Goal: Information Seeking & Learning: Learn about a topic

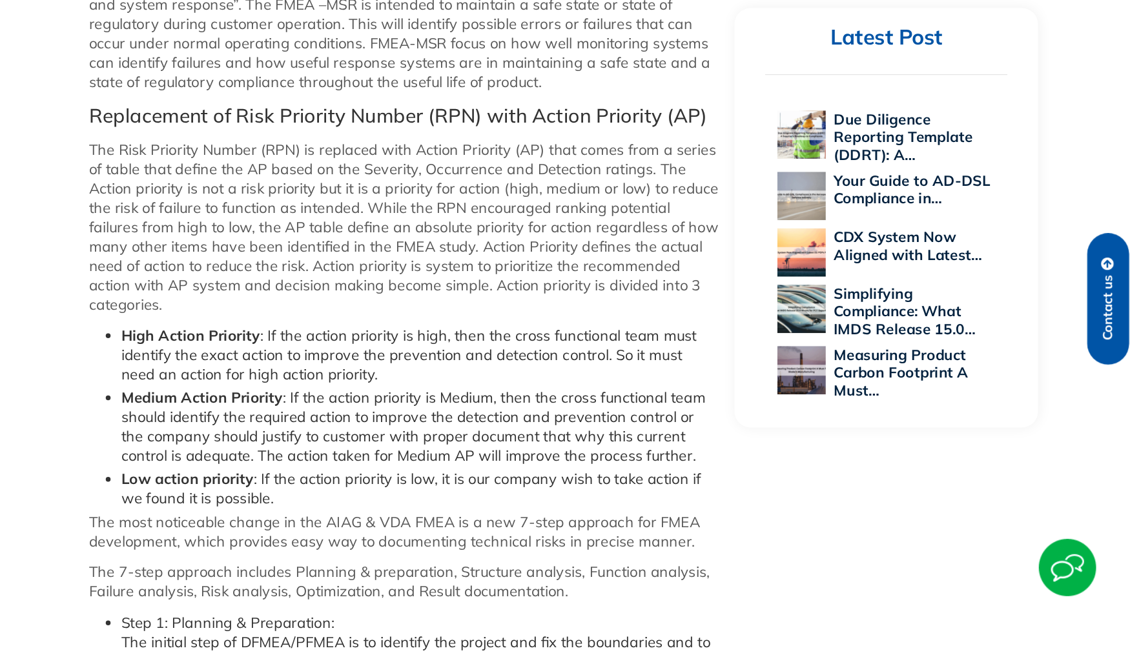
scroll to position [904, 0]
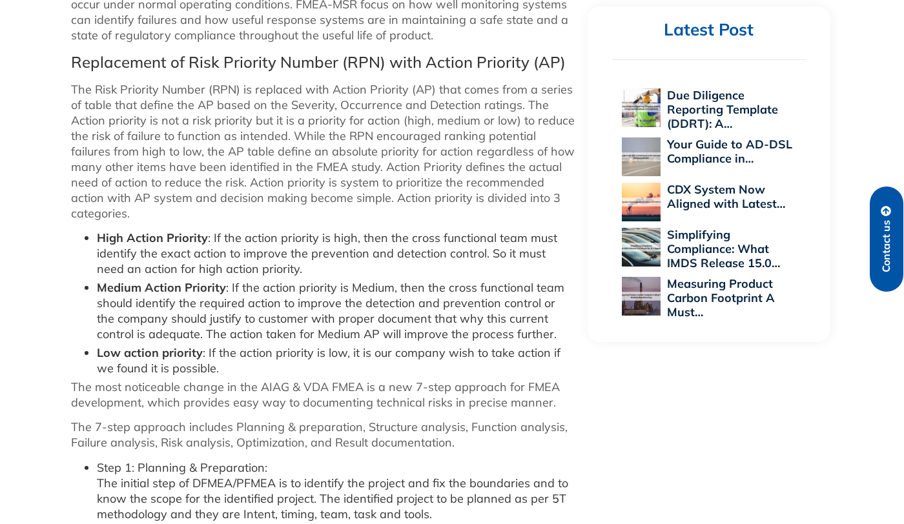
click at [78, 230] on ul "High Action Priority : If the action priority is high, then the cross functiona…" at bounding box center [323, 303] width 504 height 146
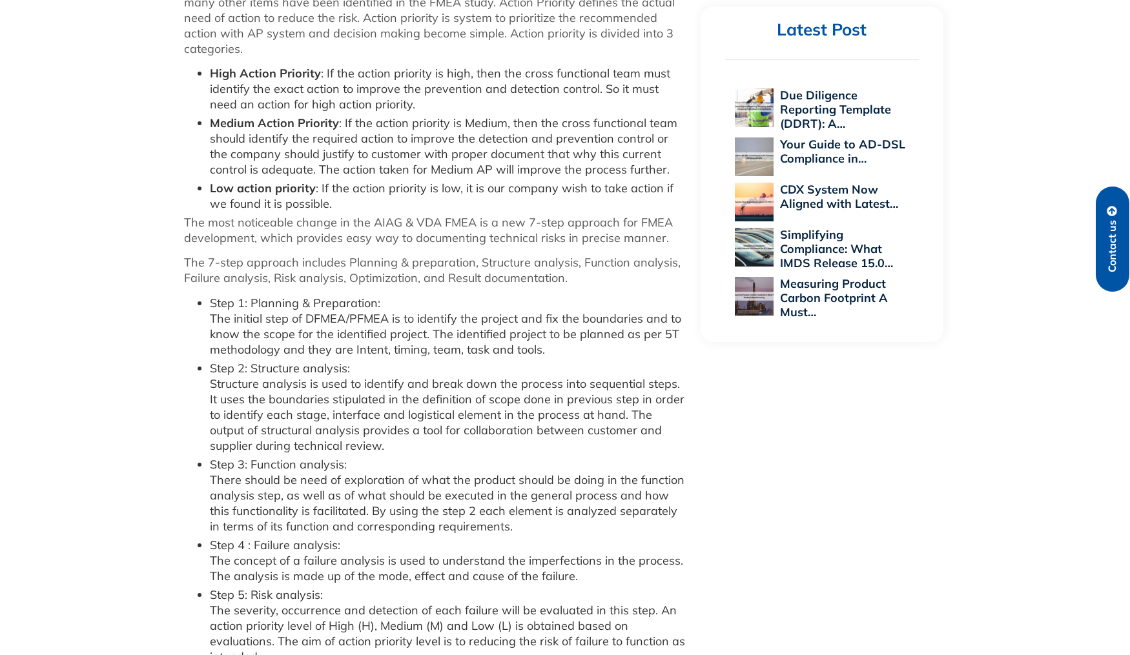
scroll to position [1065, 0]
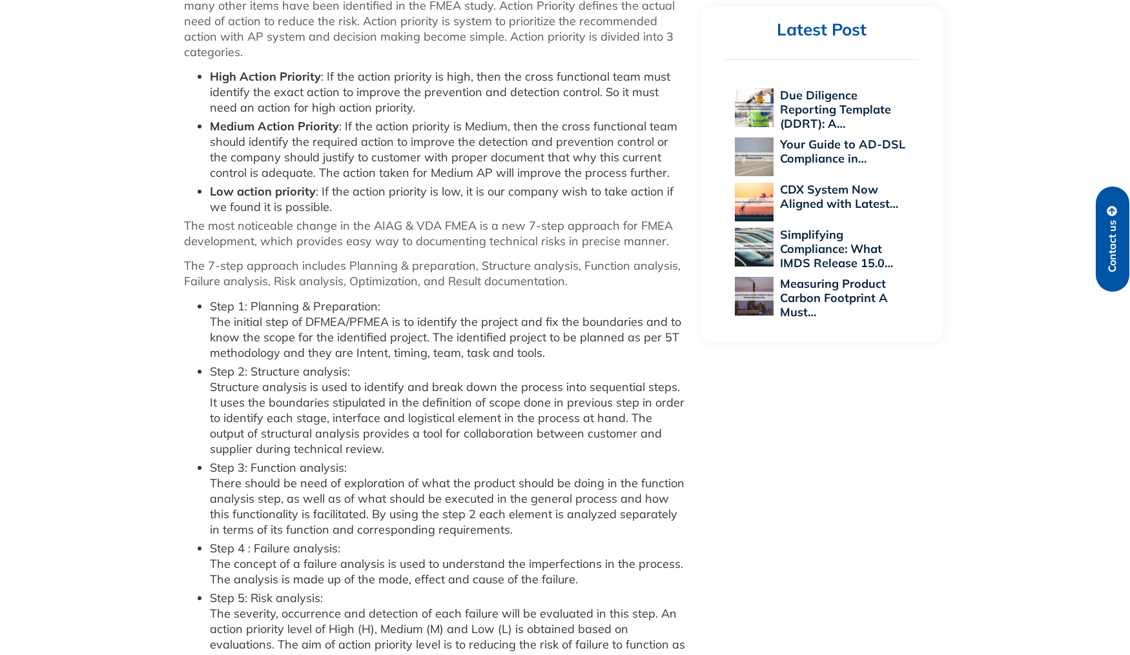
click at [353, 524] on li "Step 4 : Failure analysis: The concept of a failure analysis is used to underst…" at bounding box center [449, 564] width 478 height 46
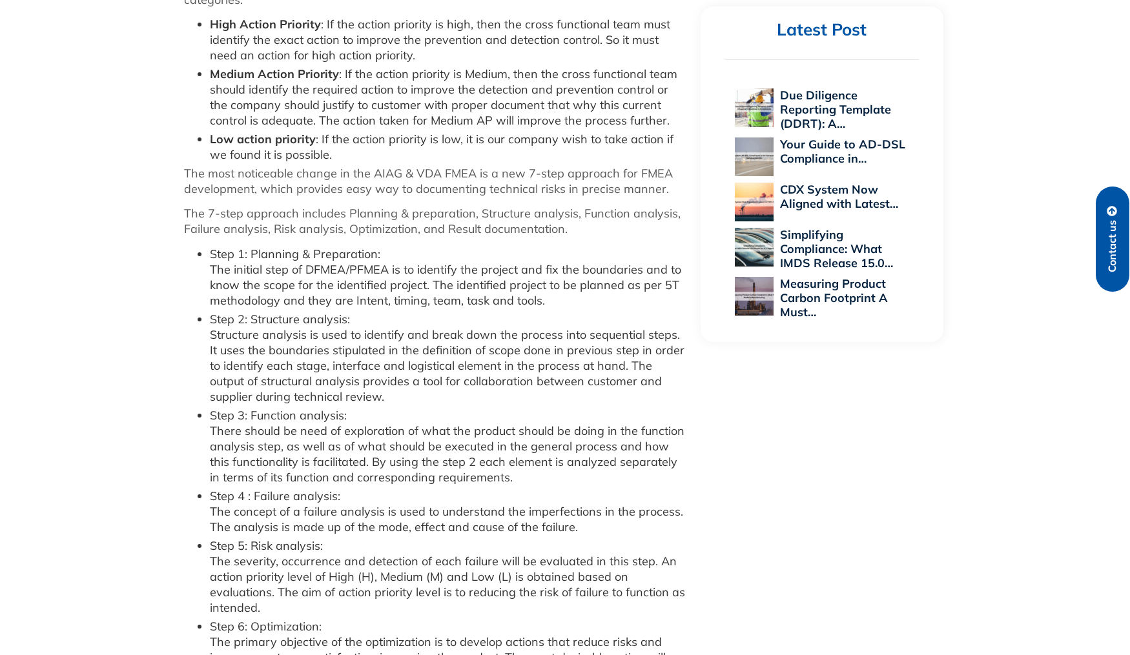
scroll to position [1146, 0]
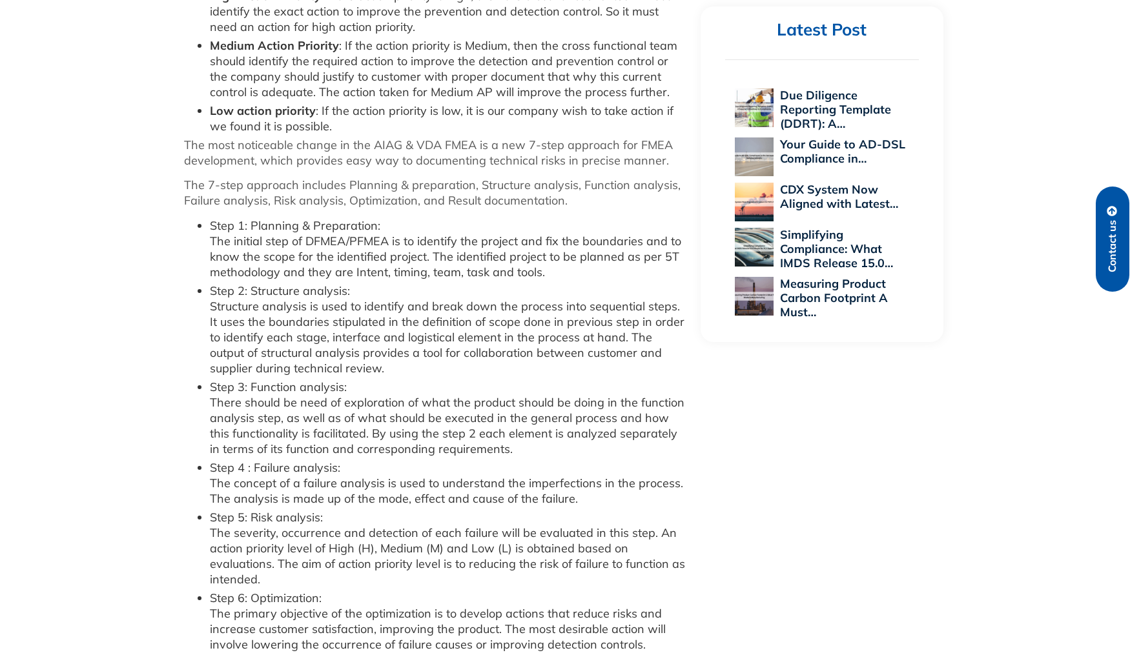
click at [330, 510] on li "Step 5: Risk analysis: The severity, occurrence and detection of each failure w…" at bounding box center [449, 548] width 478 height 77
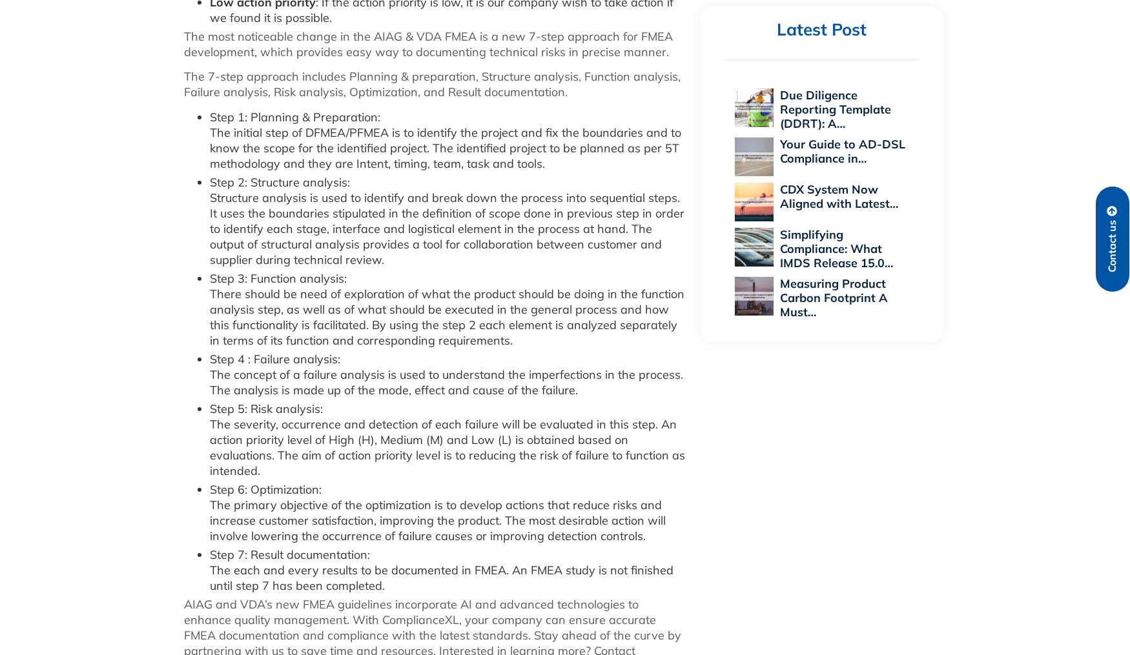
scroll to position [1227, 0]
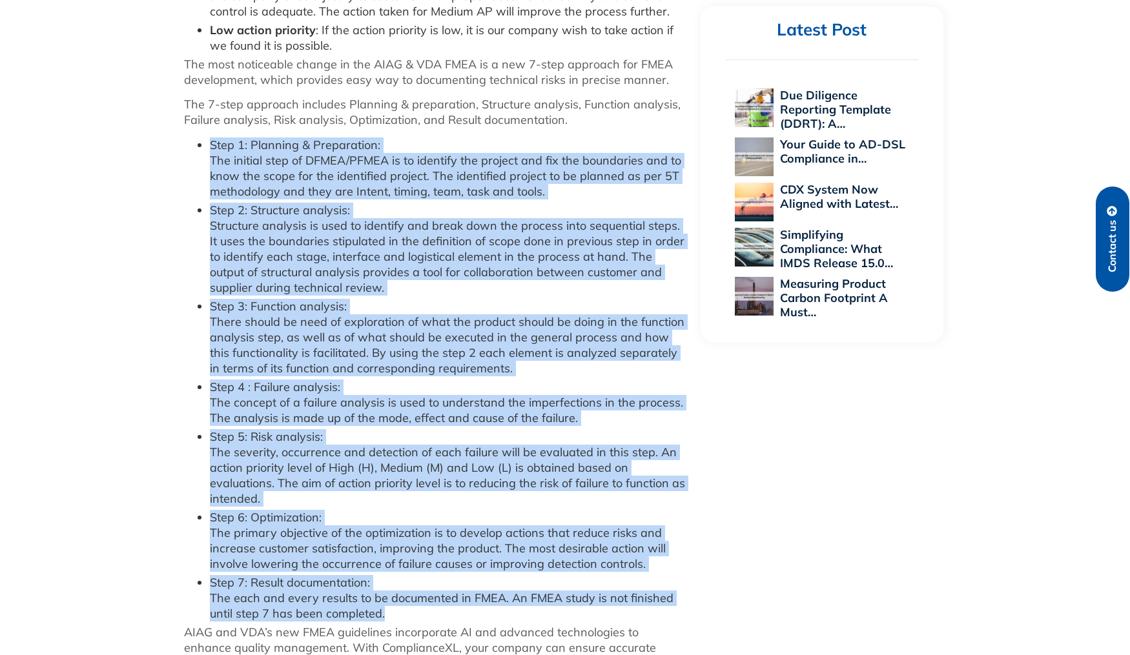
drag, startPoint x: 210, startPoint y: 101, endPoint x: 384, endPoint y: 569, distance: 498.7
click at [384, 524] on ul "Step 1: Planning & Preparation: The initial step of DFMEA/PFMEA is to identify …" at bounding box center [436, 380] width 504 height 484
copy ul "Step 1: Planning & Preparation: The initial step of DFMEA/PFMEA is to identify …"
